Goal: Task Accomplishment & Management: Use online tool/utility

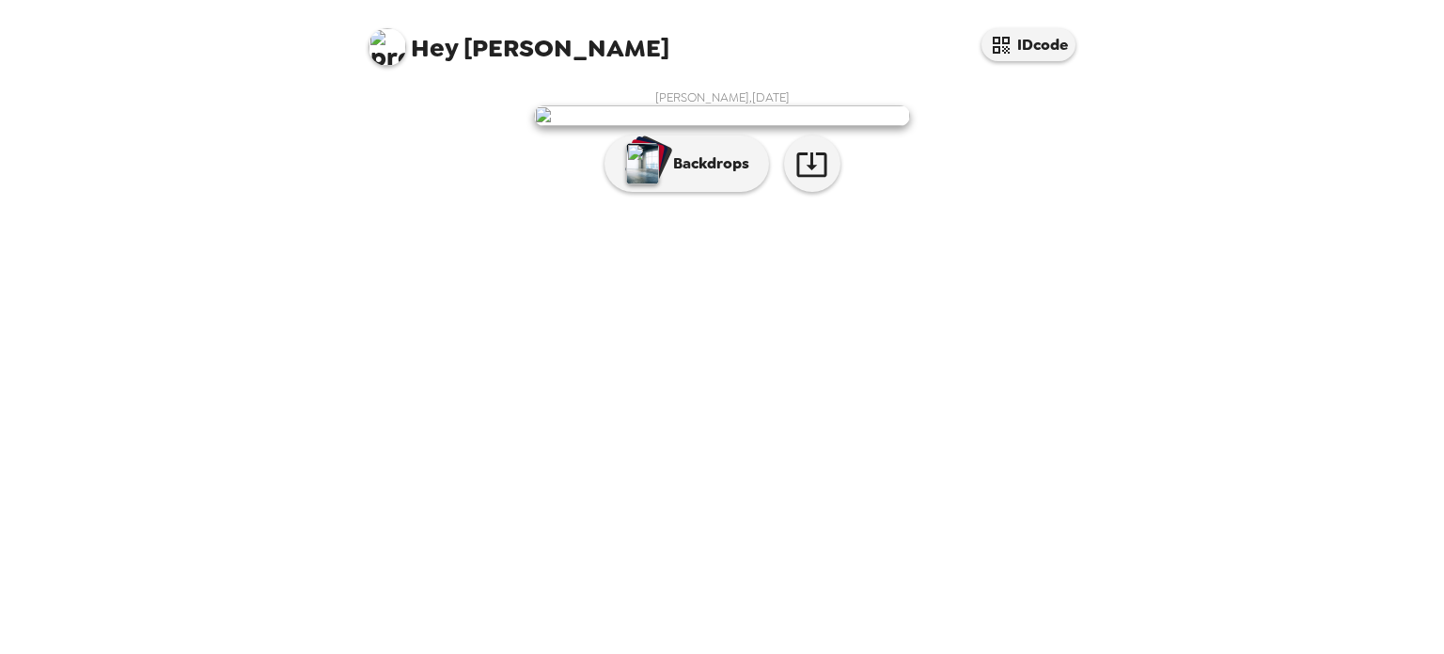
scroll to position [26, 0]
click at [711, 175] on p "Backdrops" at bounding box center [707, 163] width 86 height 23
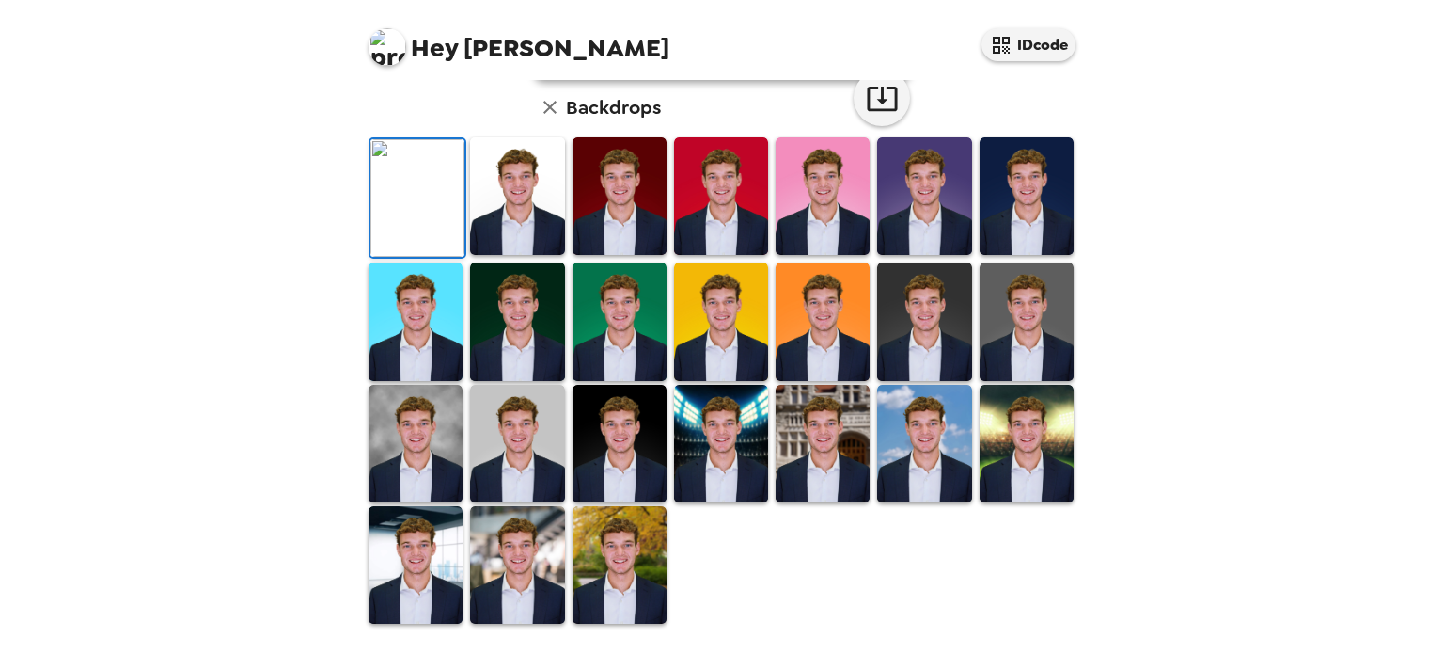
scroll to position [0, 0]
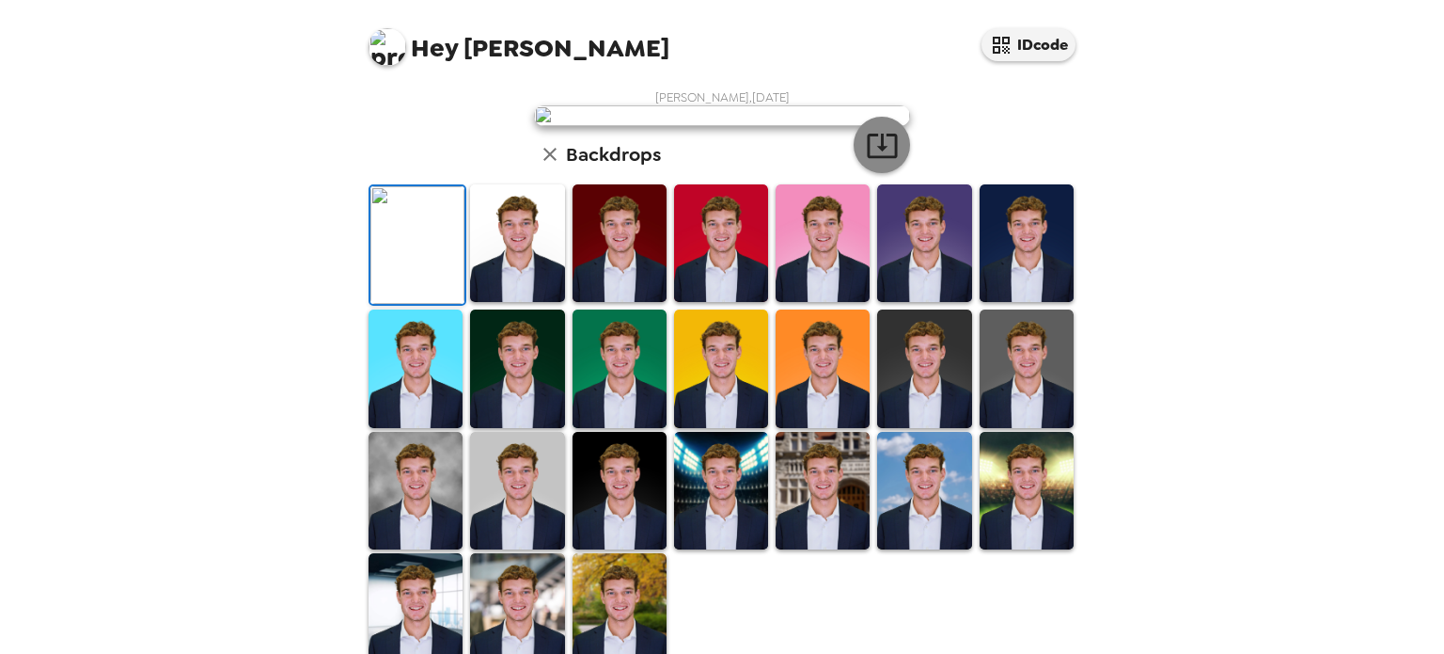
click at [879, 162] on icon "button" at bounding box center [882, 145] width 33 height 33
